Goal: Task Accomplishment & Management: Use online tool/utility

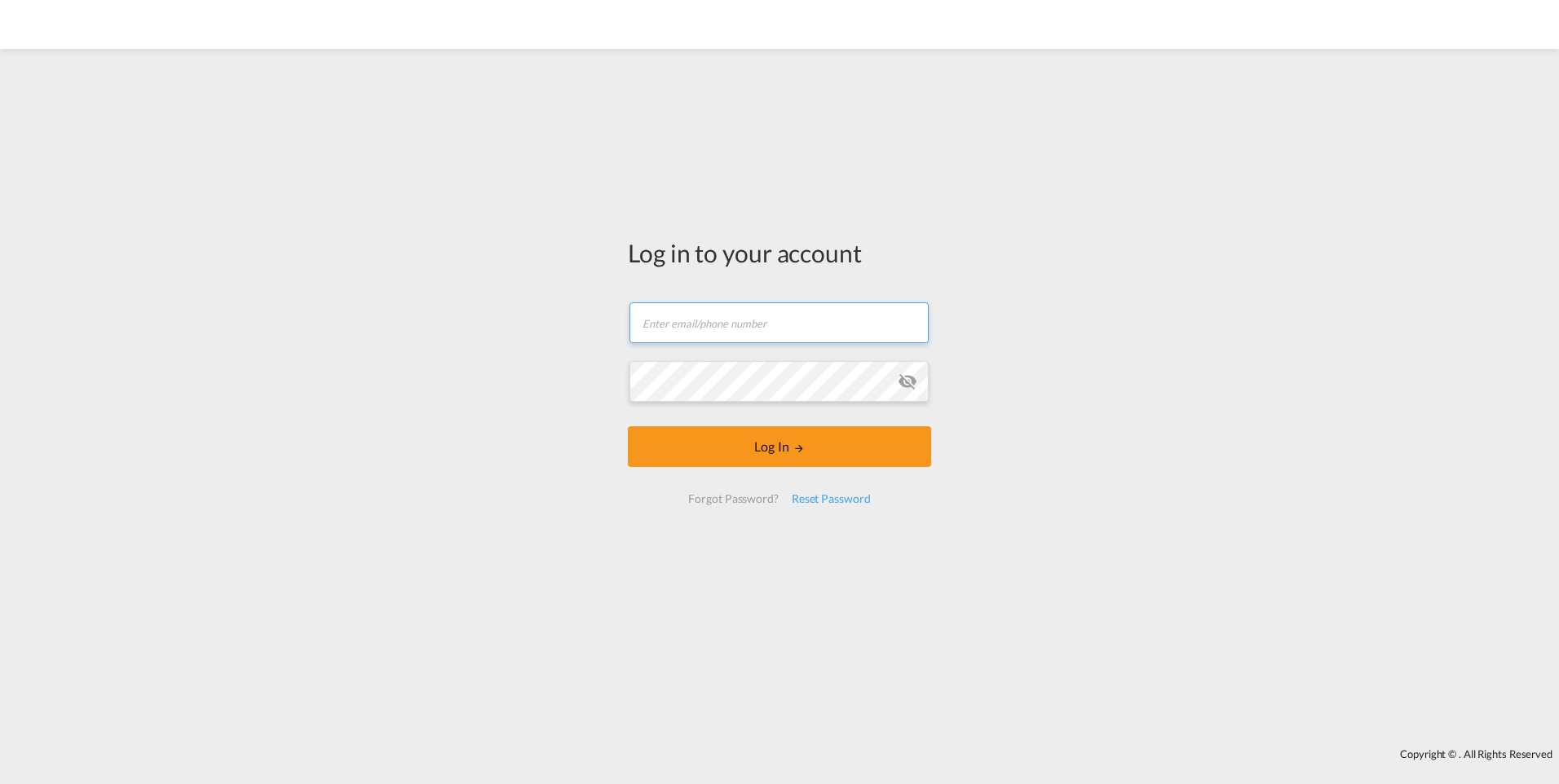
type input "[EMAIL_ADDRESS][PERSON_NAME][DOMAIN_NAME]"
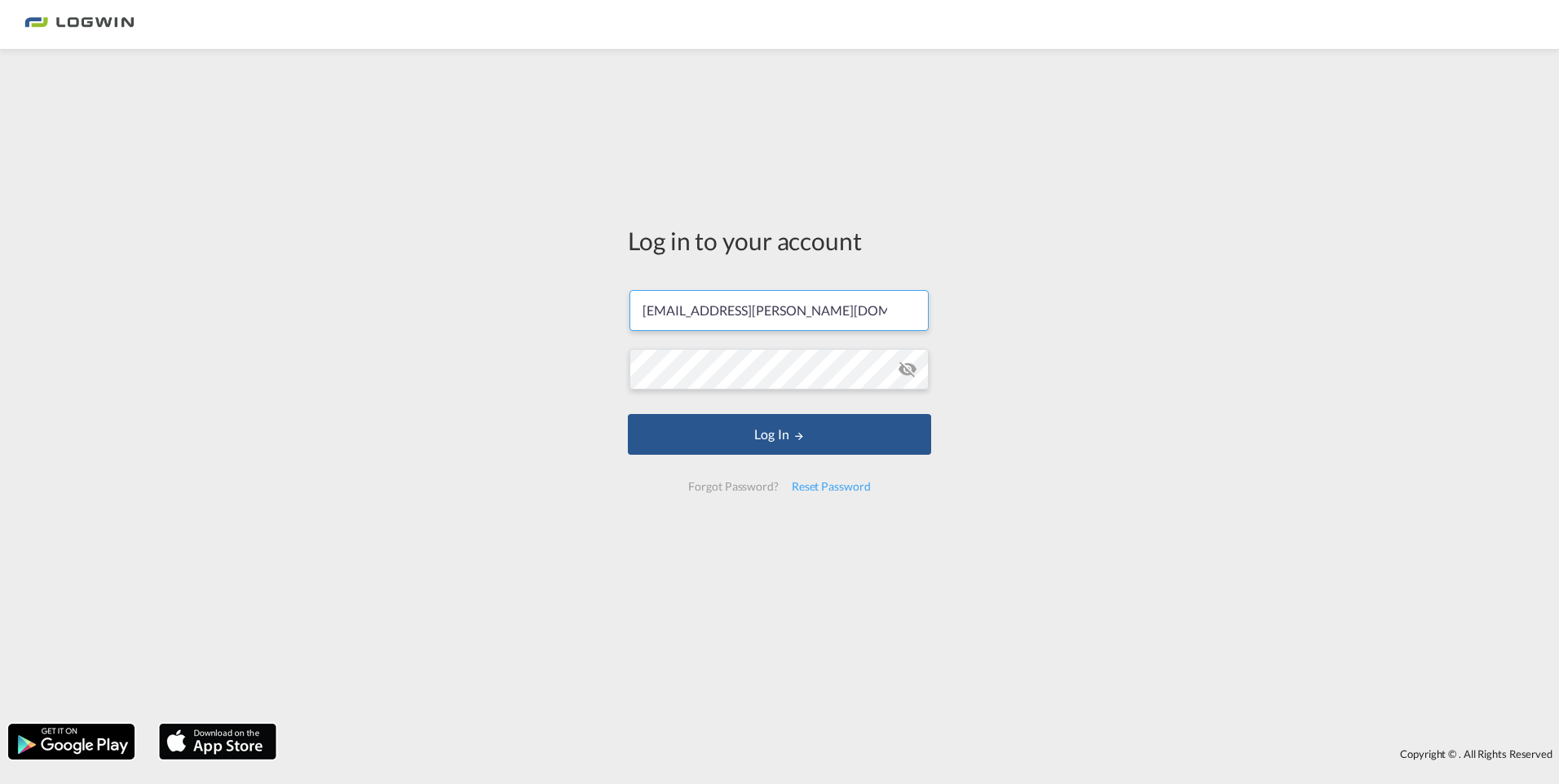
click at [709, 471] on form "[EMAIL_ADDRESS][PERSON_NAME][DOMAIN_NAME] Password field is required Log In For…" at bounding box center [780, 391] width 304 height 234
click at [733, 449] on button "Log In" at bounding box center [780, 433] width 304 height 41
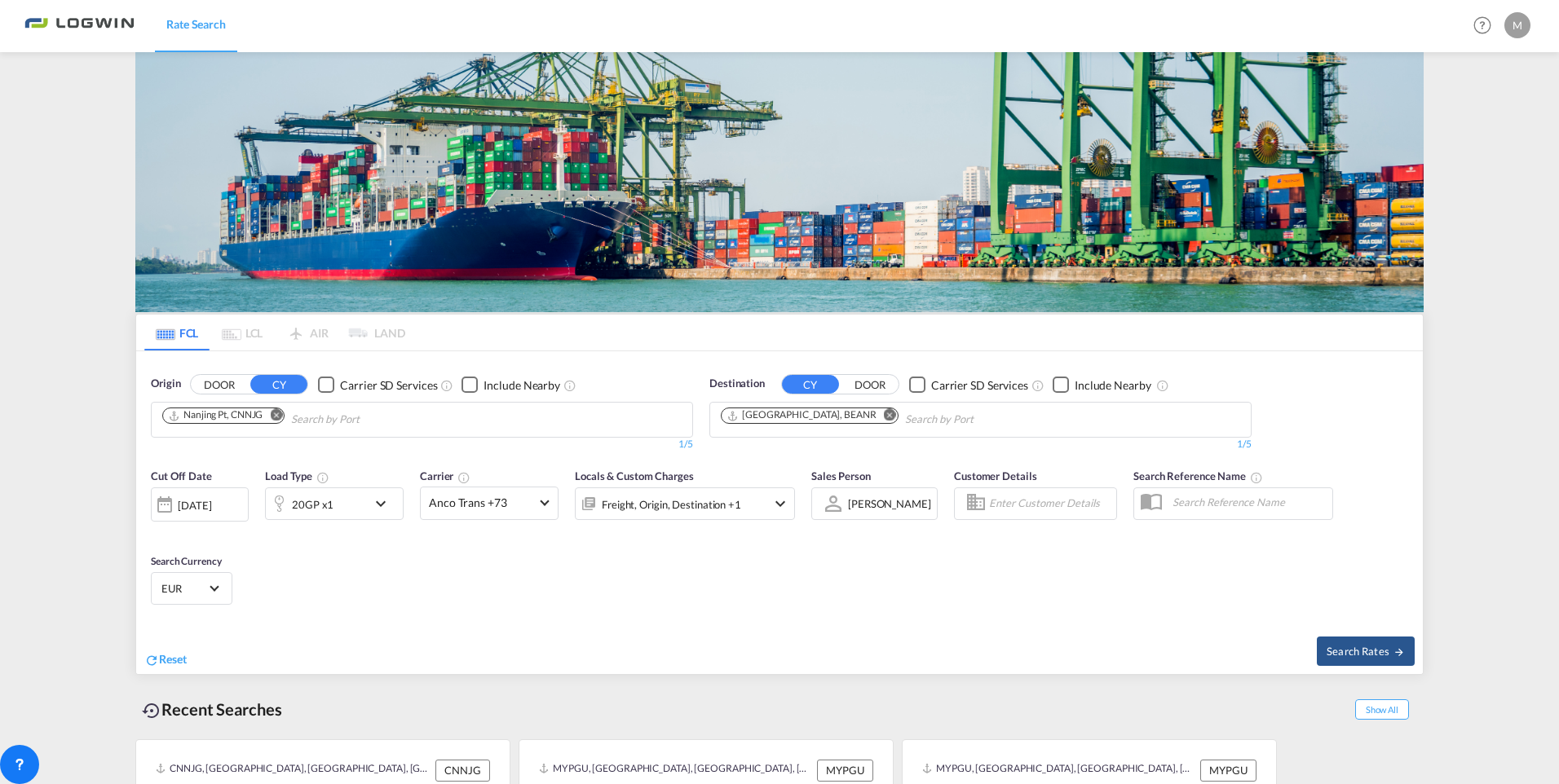
click at [274, 409] on md-icon "Remove" at bounding box center [275, 415] width 12 height 12
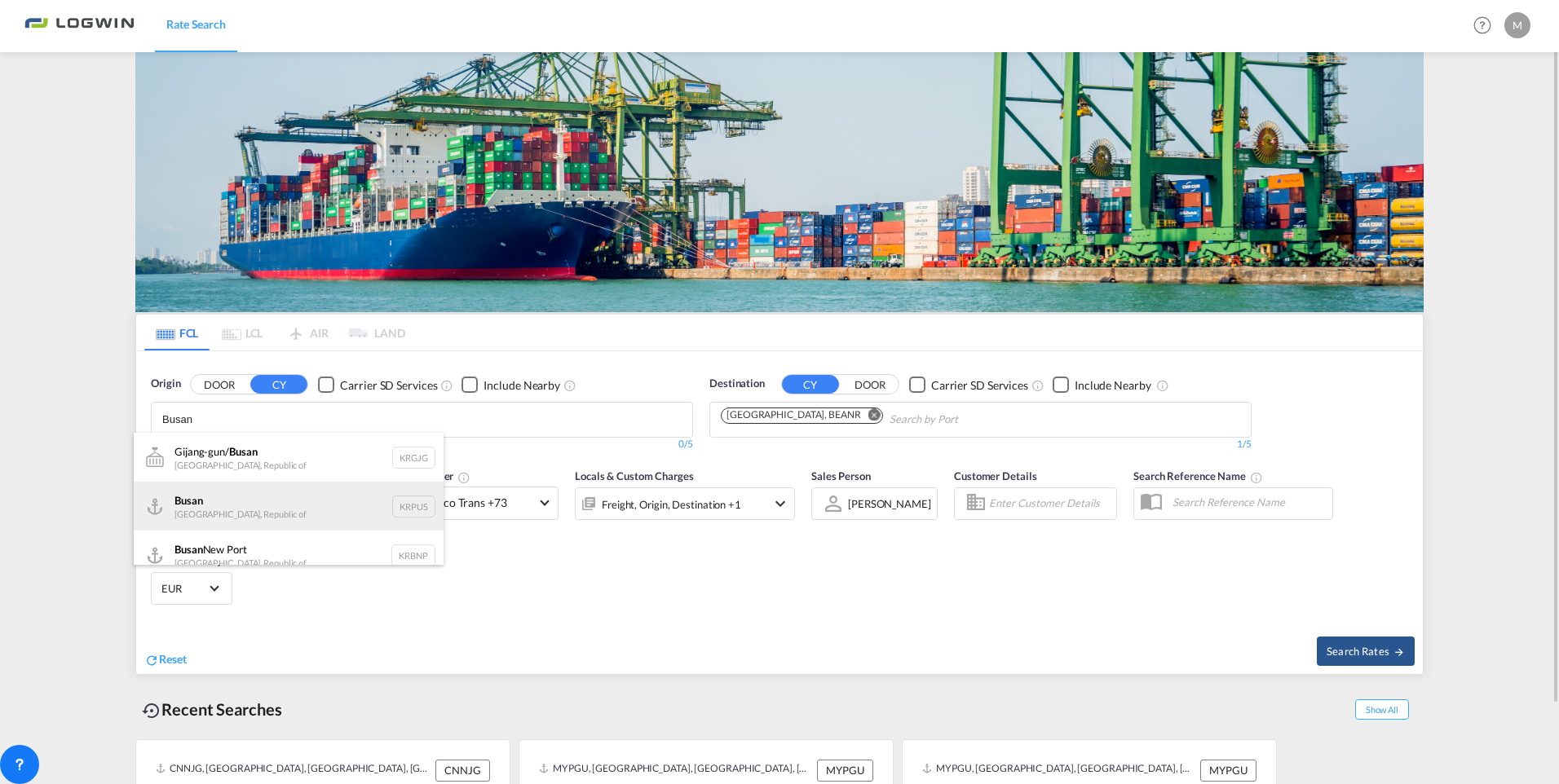
type input "Busan"
click at [208, 499] on div "Busan Korea, Republic of KRPUS" at bounding box center [288, 506] width 310 height 49
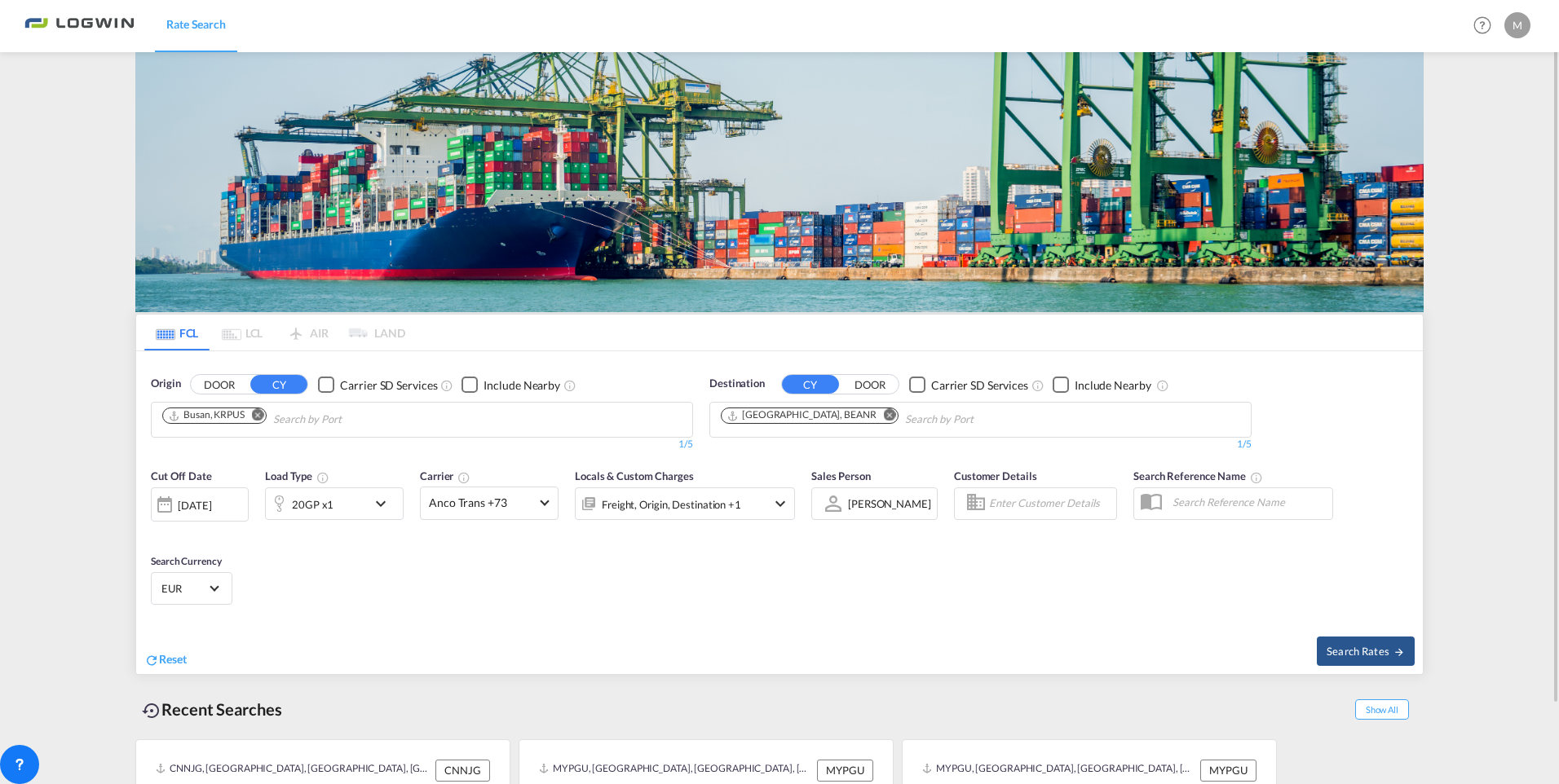
click at [366, 505] on div "20GP x1" at bounding box center [316, 503] width 101 height 33
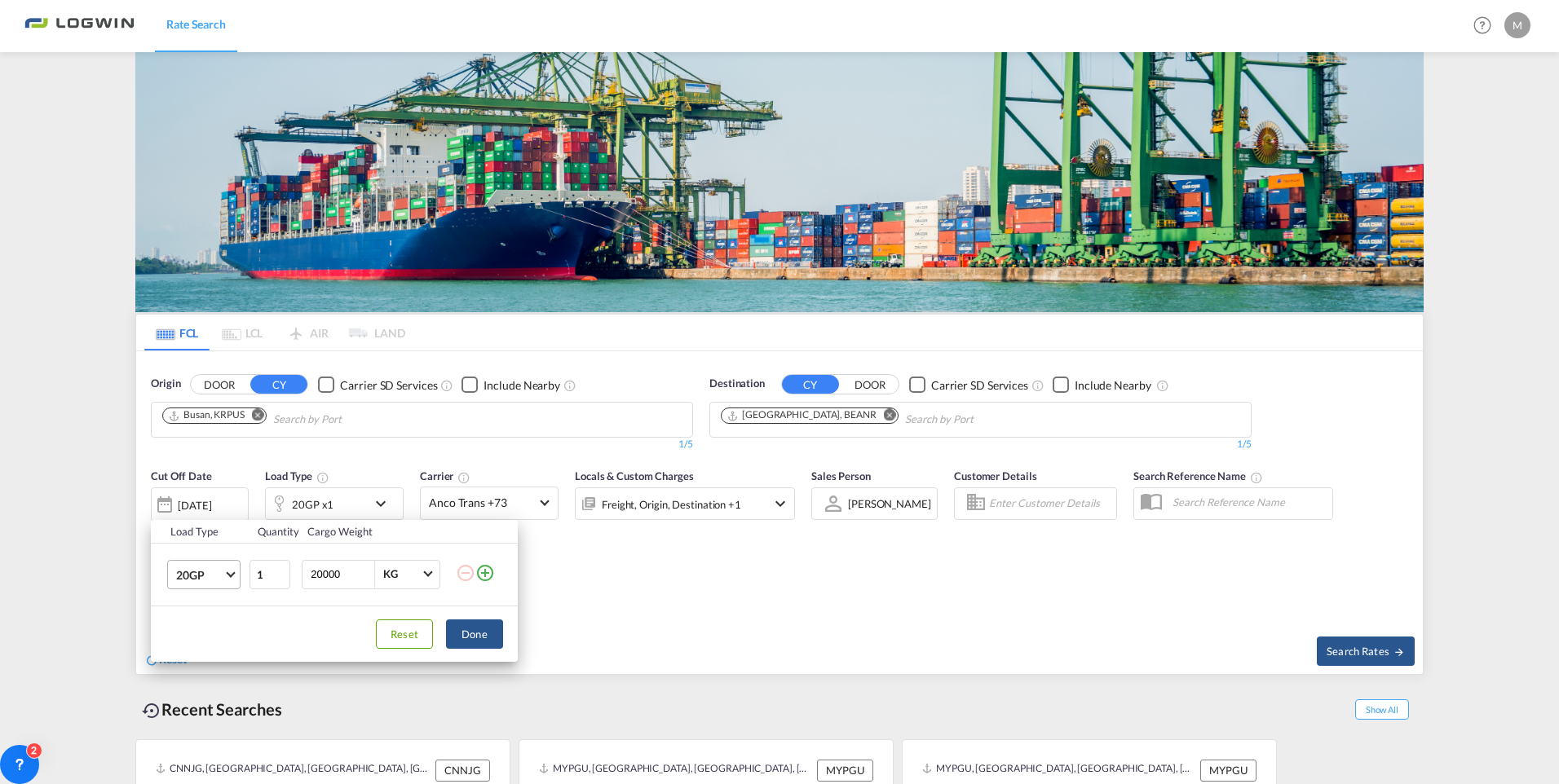
click at [222, 579] on span "20GP" at bounding box center [200, 575] width 47 height 16
click at [212, 623] on md-option "40GP" at bounding box center [219, 614] width 111 height 40
click at [492, 637] on button "Done" at bounding box center [474, 633] width 57 height 29
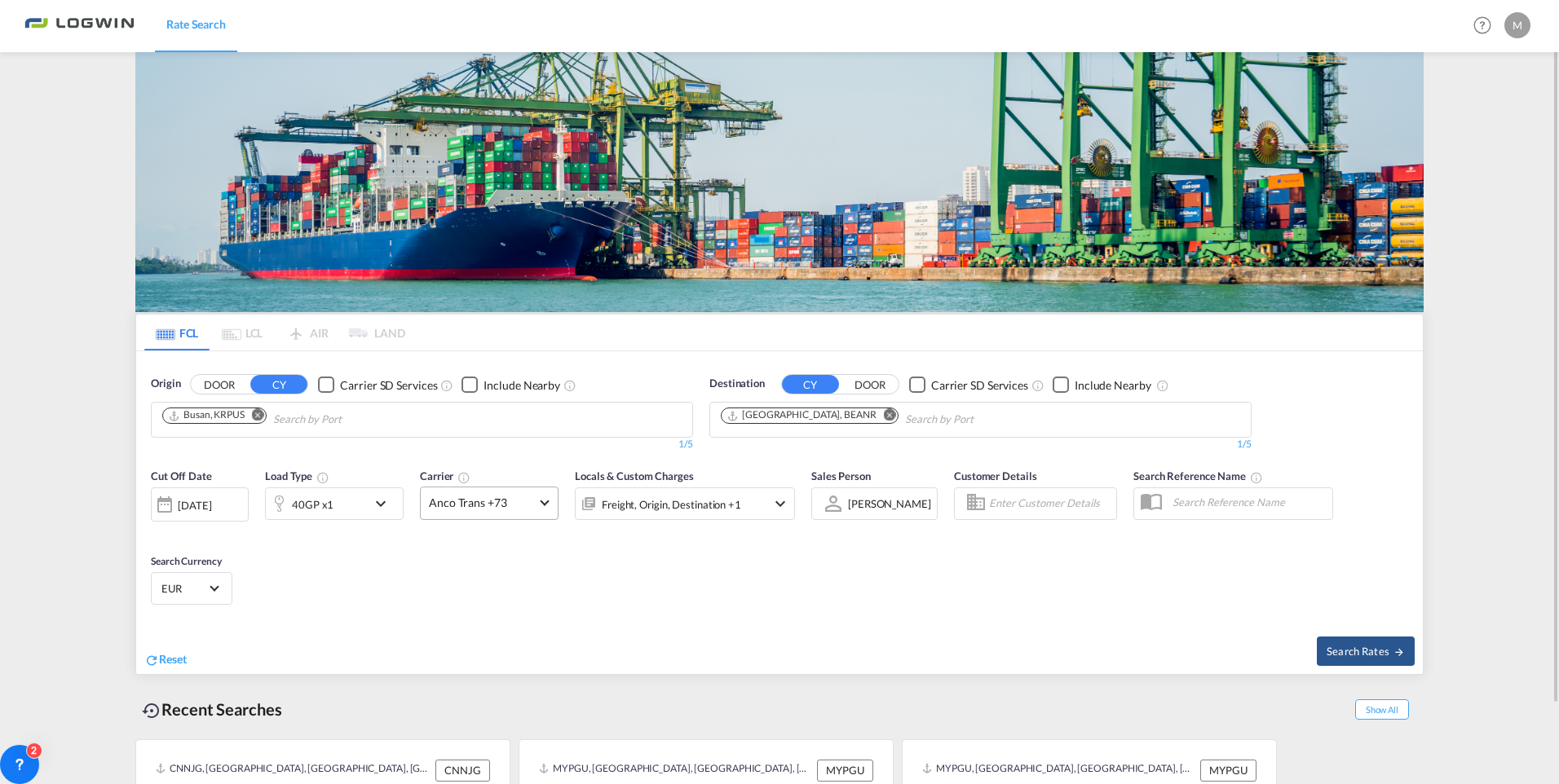
click at [516, 494] on md-select-value "Anco Trans +73" at bounding box center [488, 503] width 137 height 32
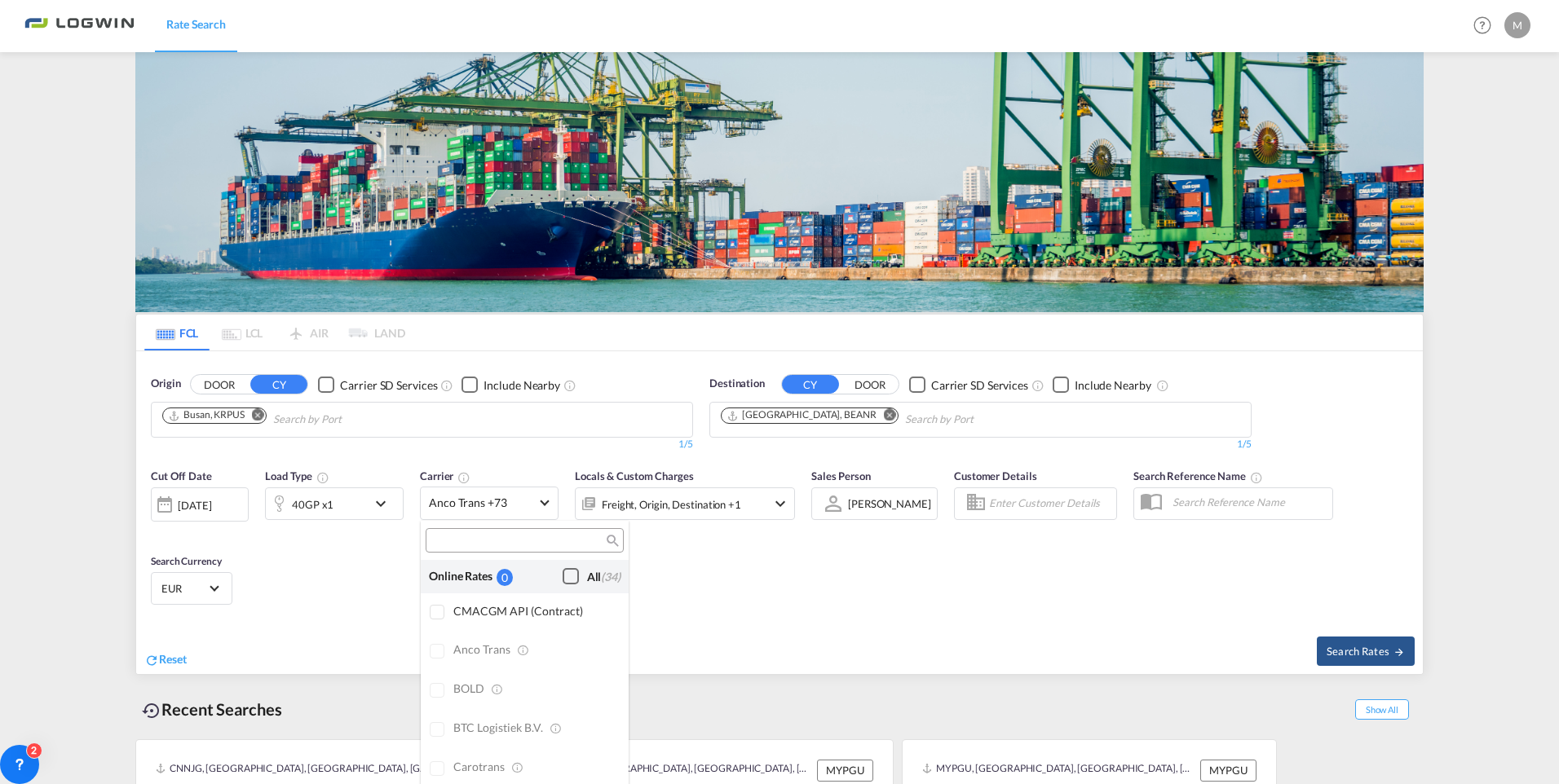
click at [563, 574] on div "Checkbox No Ink" at bounding box center [570, 576] width 16 height 16
click at [764, 498] on md-backdrop at bounding box center [780, 392] width 1559 height 784
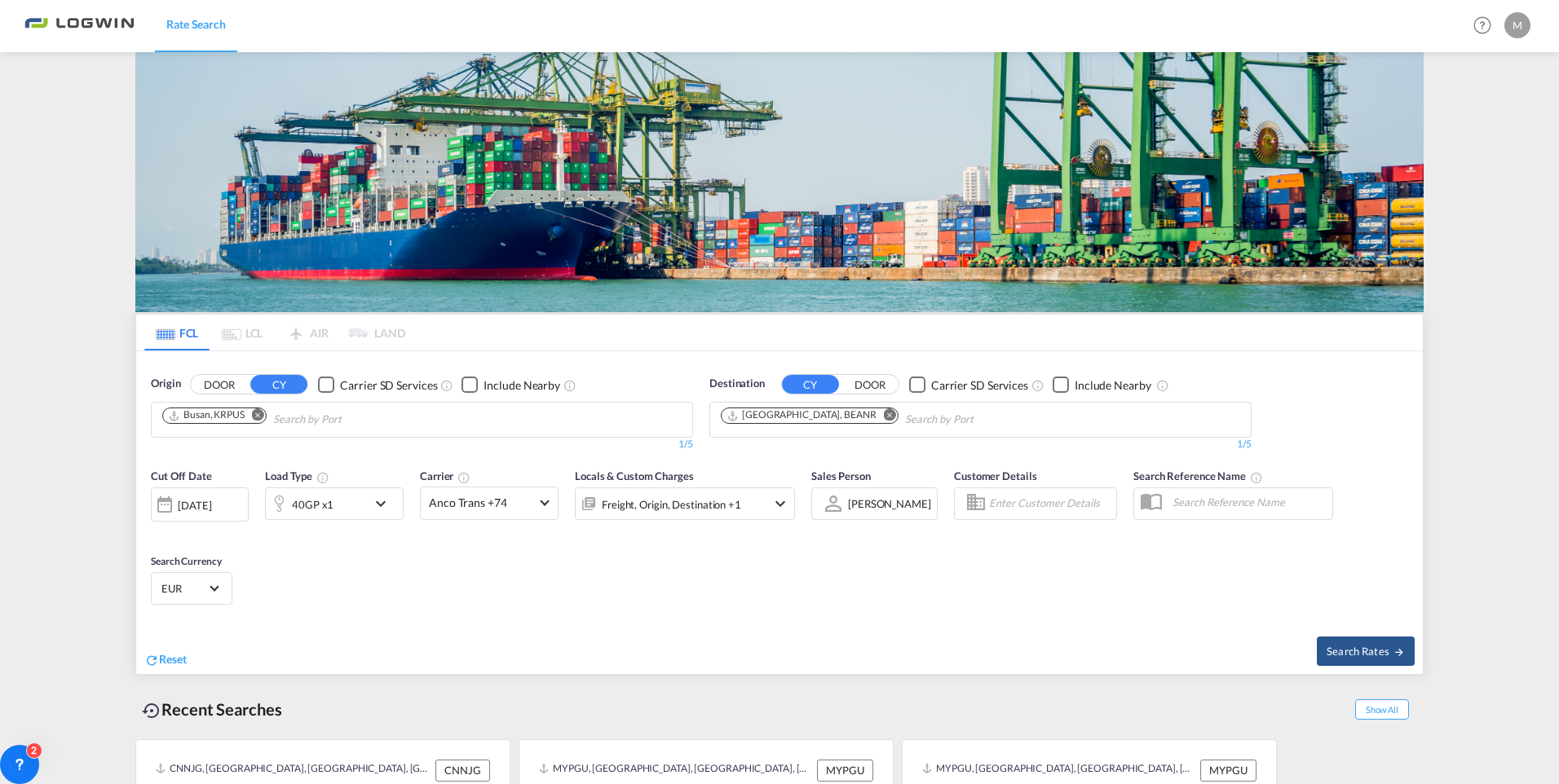
click at [764, 498] on div "Freight, Origin, Destination +1" at bounding box center [685, 503] width 221 height 33
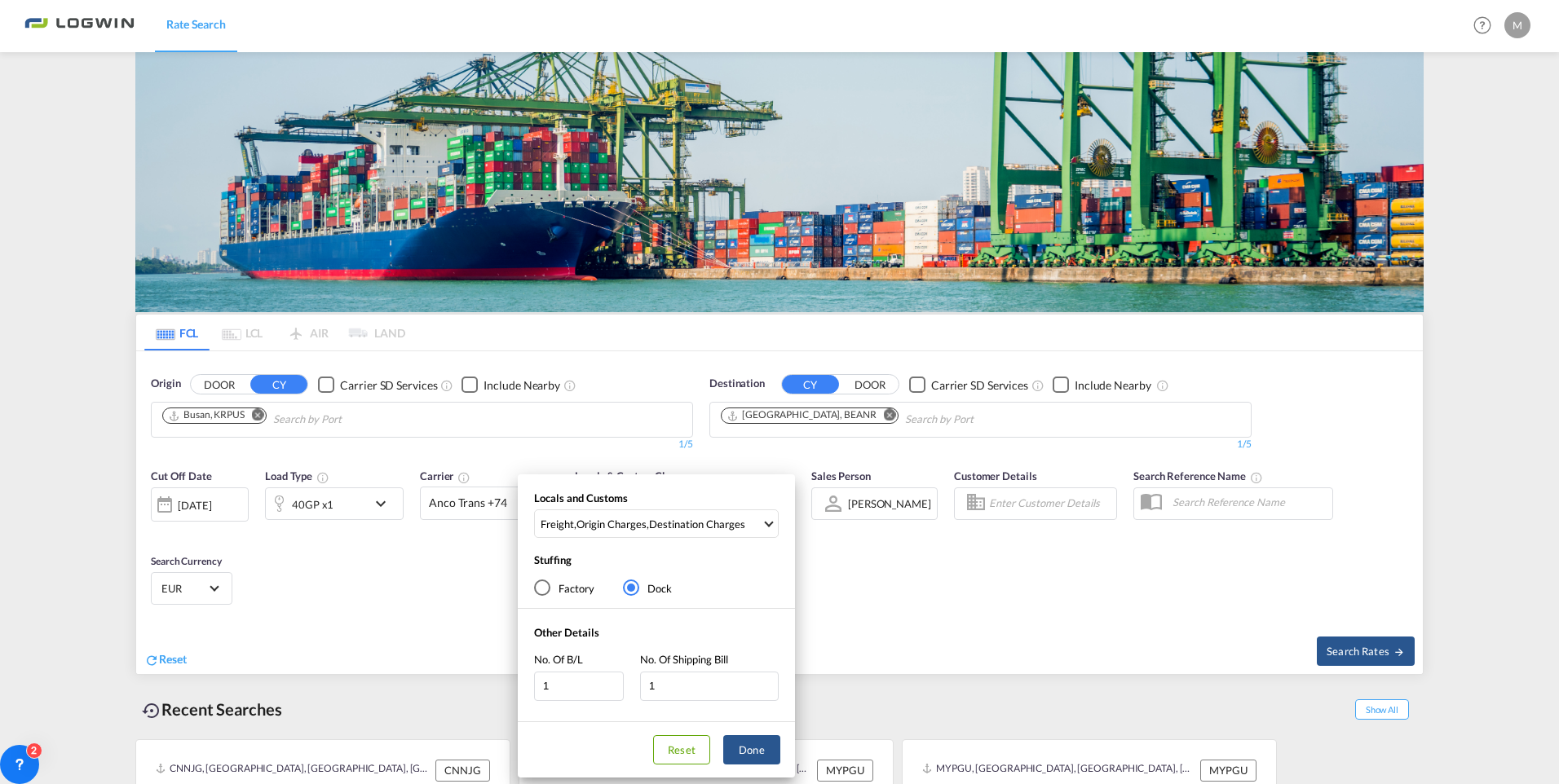
click at [903, 585] on div "Locals and Customs Freight , Origin Charges , Destination Charges Clear All Sel…" at bounding box center [780, 392] width 1559 height 784
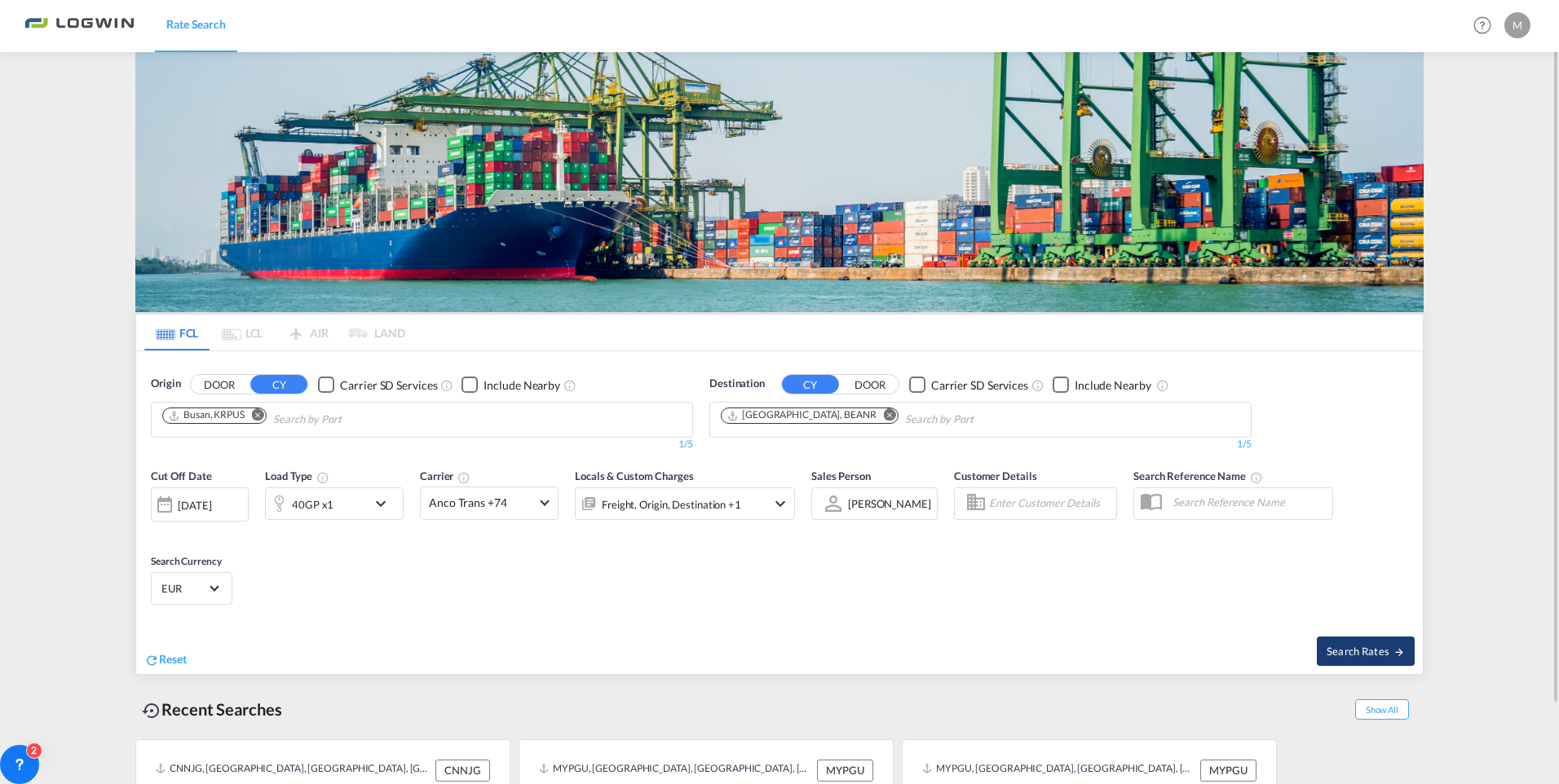
click at [1376, 649] on span "Search Rates" at bounding box center [1365, 651] width 78 height 13
type input "KRPUS to BEANR / [DATE]"
